Goal: Task Accomplishment & Management: Manage account settings

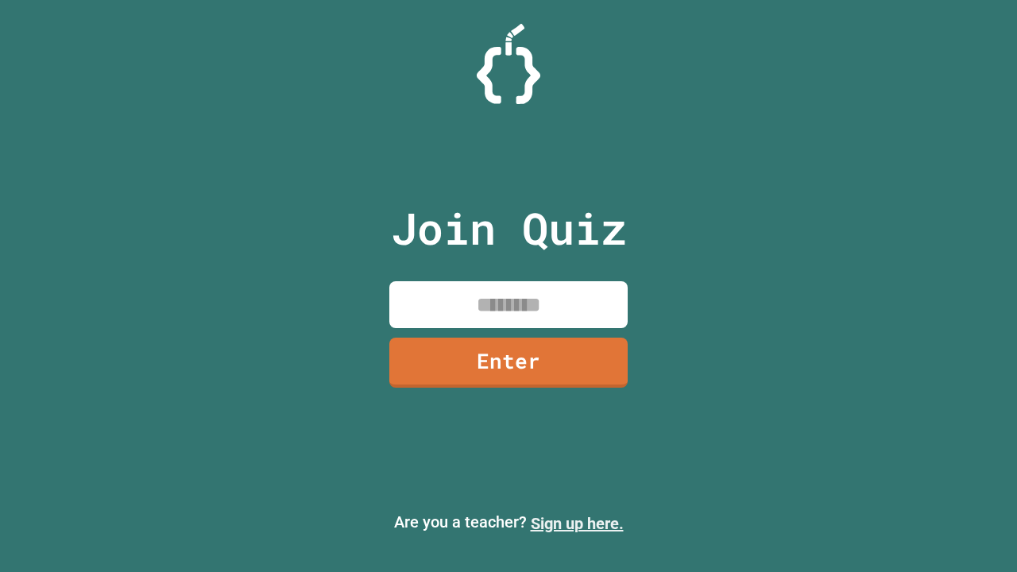
click at [577, 524] on link "Sign up here." at bounding box center [577, 523] width 93 height 19
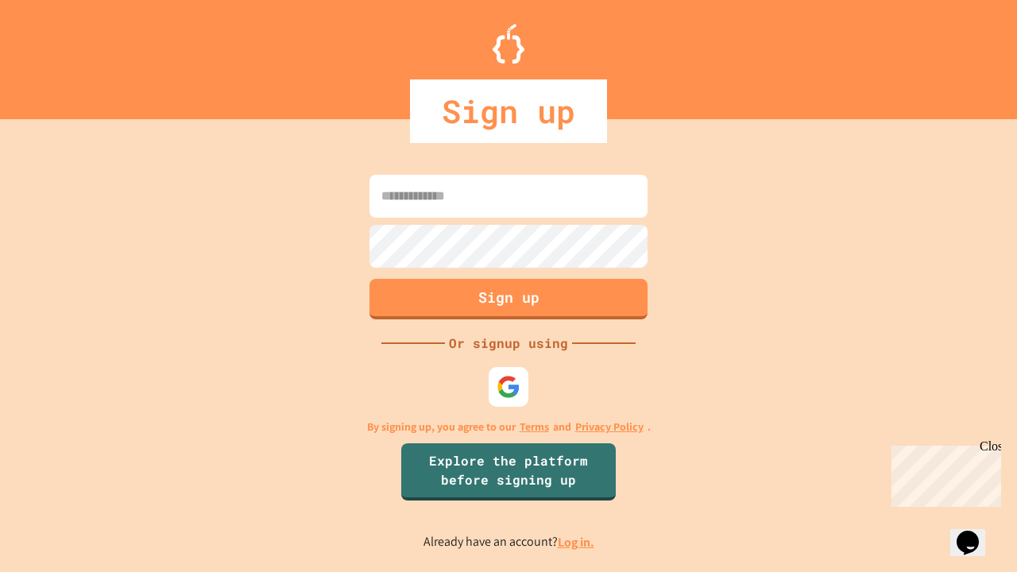
click at [577, 542] on link "Log in." at bounding box center [576, 542] width 37 height 17
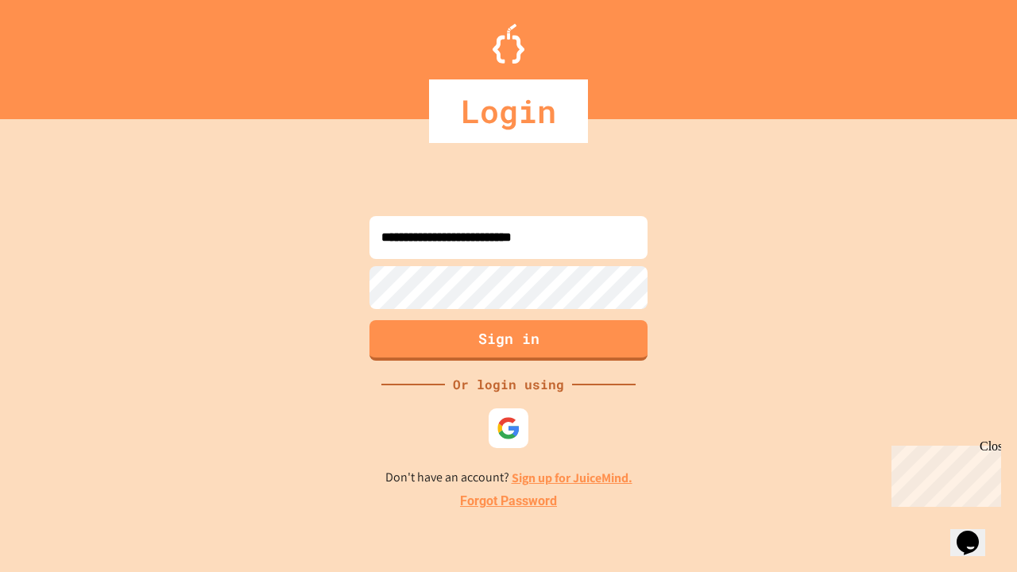
type input "**********"
